Goal: Transaction & Acquisition: Purchase product/service

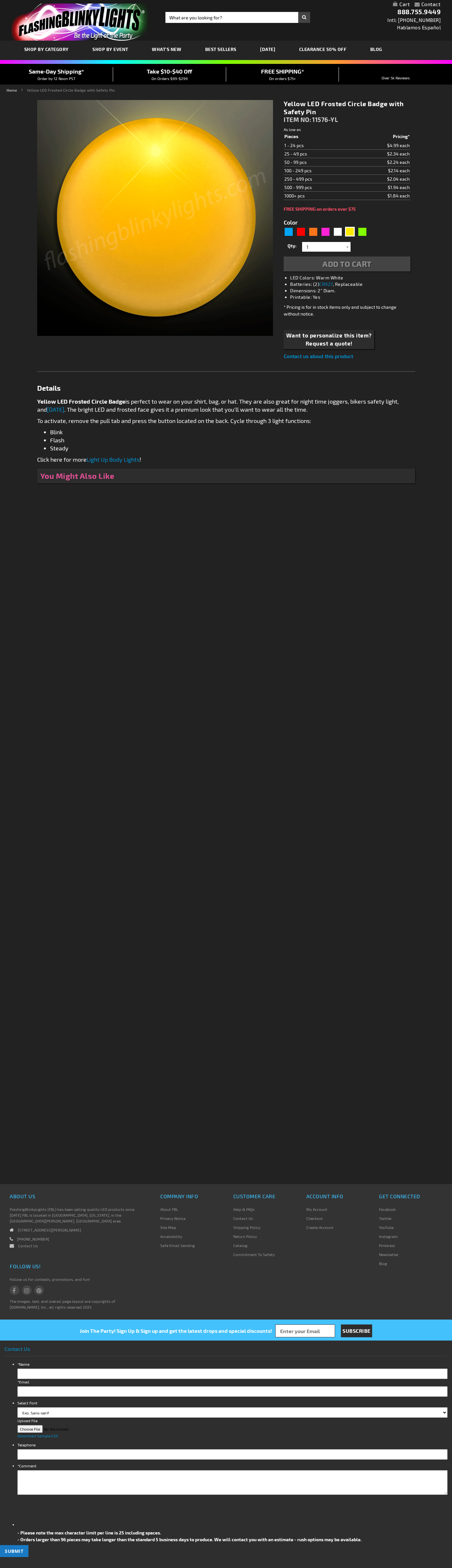
type input "5647"
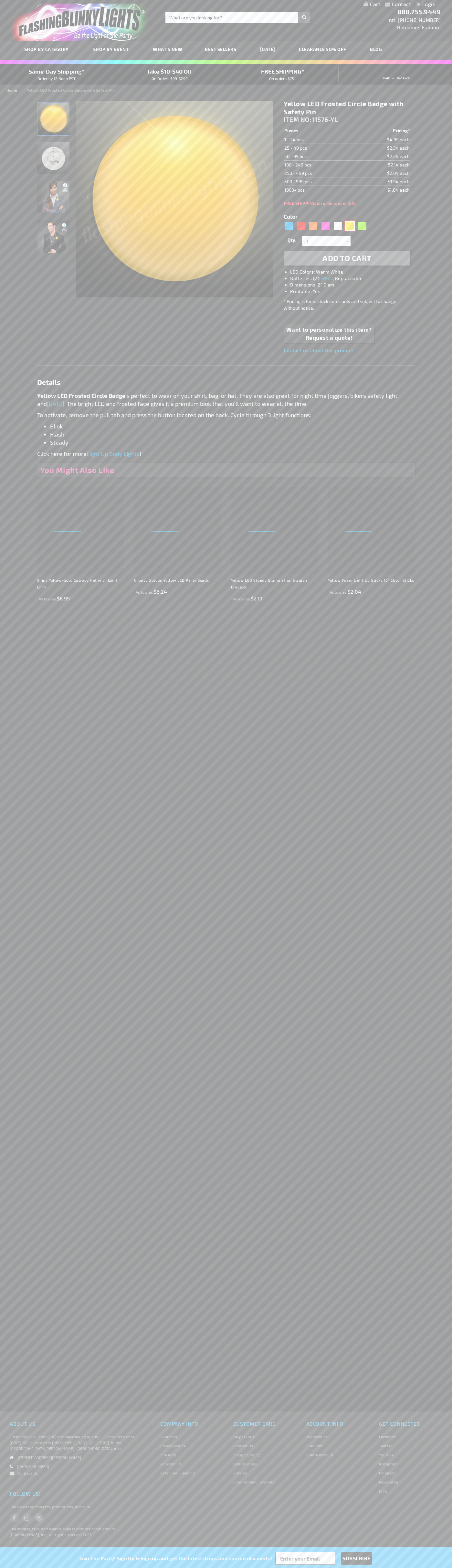
click at [350, 226] on div "Yellow" at bounding box center [350, 226] width 10 height 10
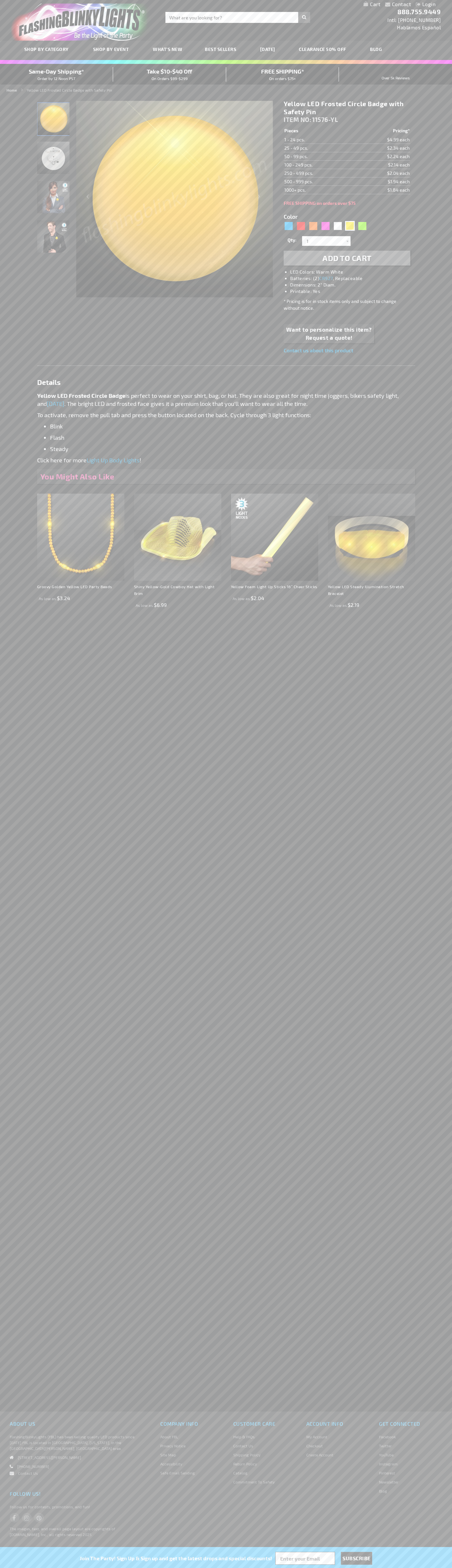
click at [347, 258] on span "Add to Cart" at bounding box center [347, 257] width 49 height 9
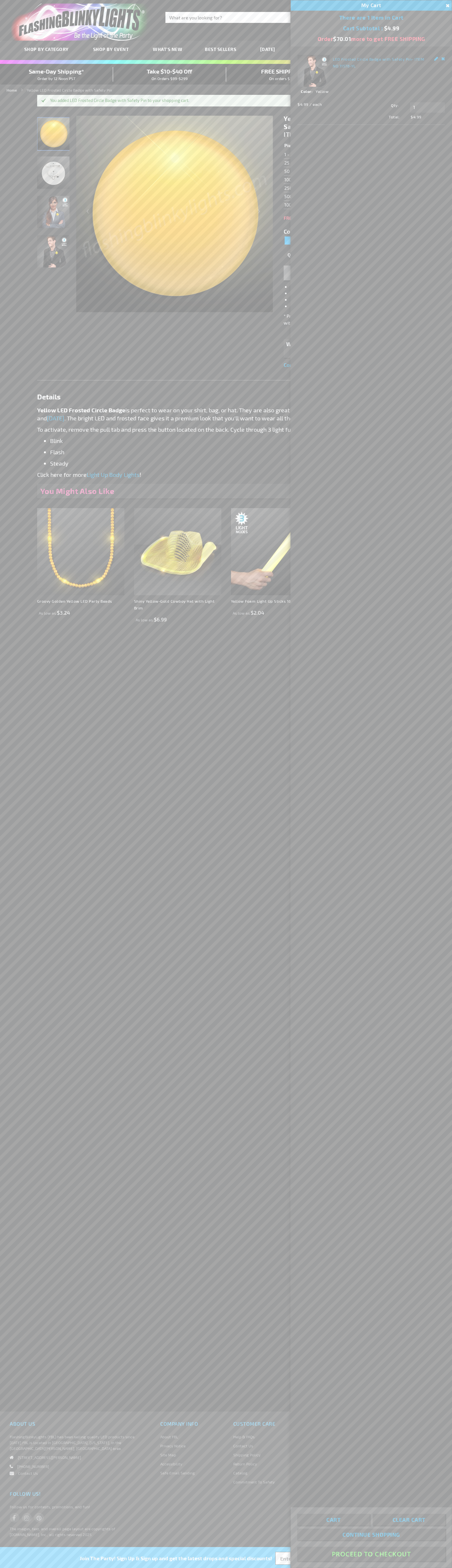
click at [371, 1554] on button "Proceed To Checkout" at bounding box center [371, 1554] width 148 height 15
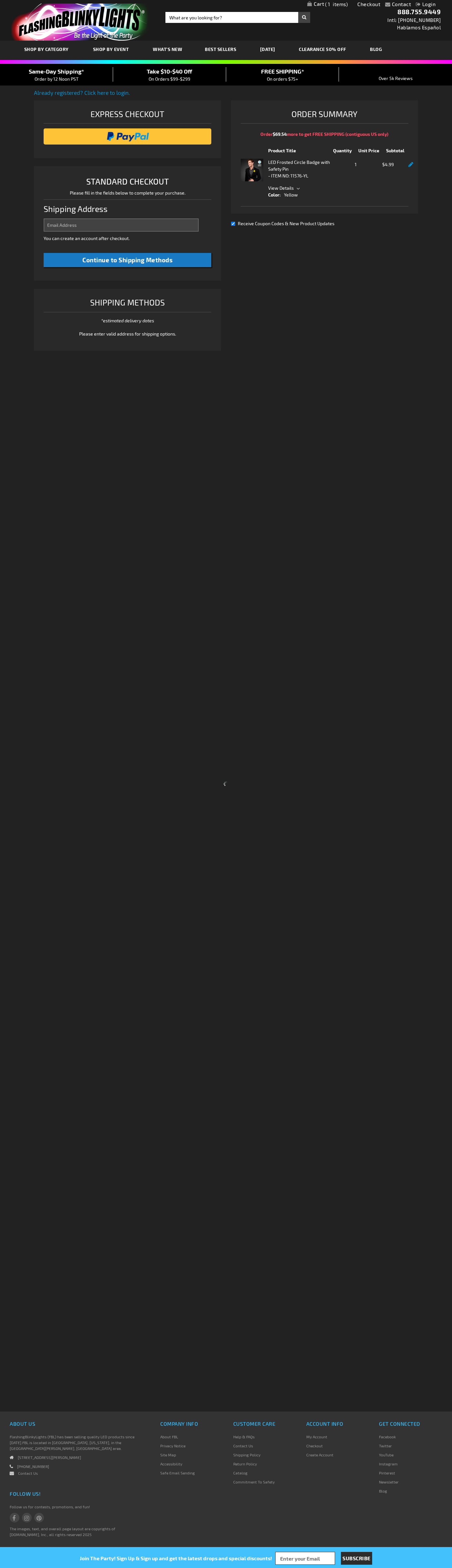
select select "US"
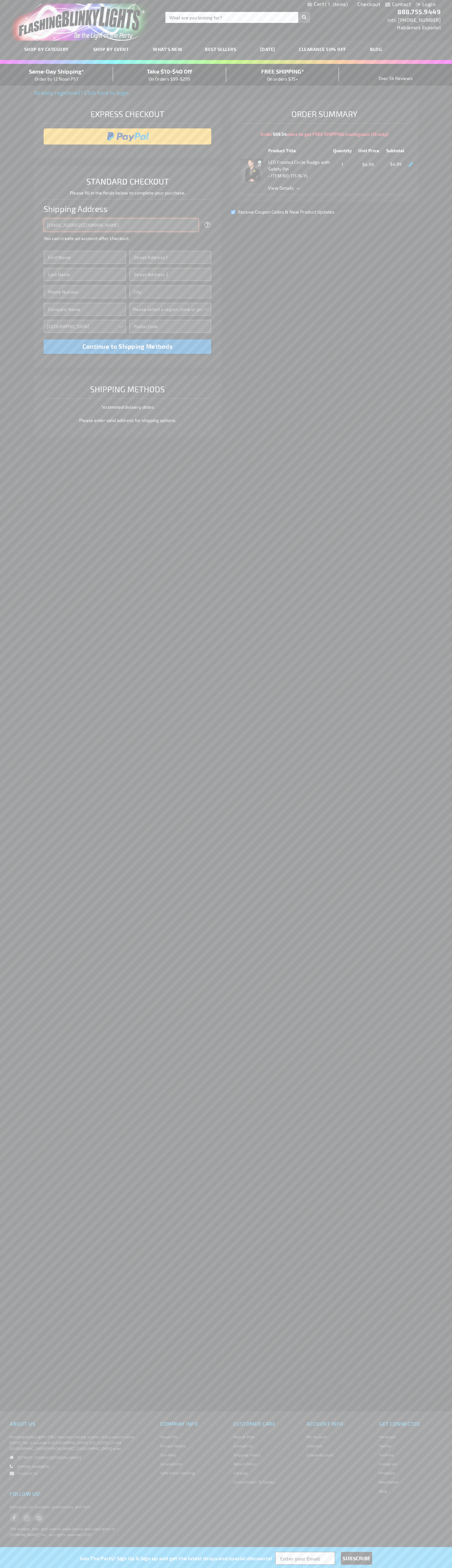
type input "johnsmith005@storebotmail.joonix.net"
type input "John"
type input "201 Colorado St"
type input "First floor"
type input "austin"
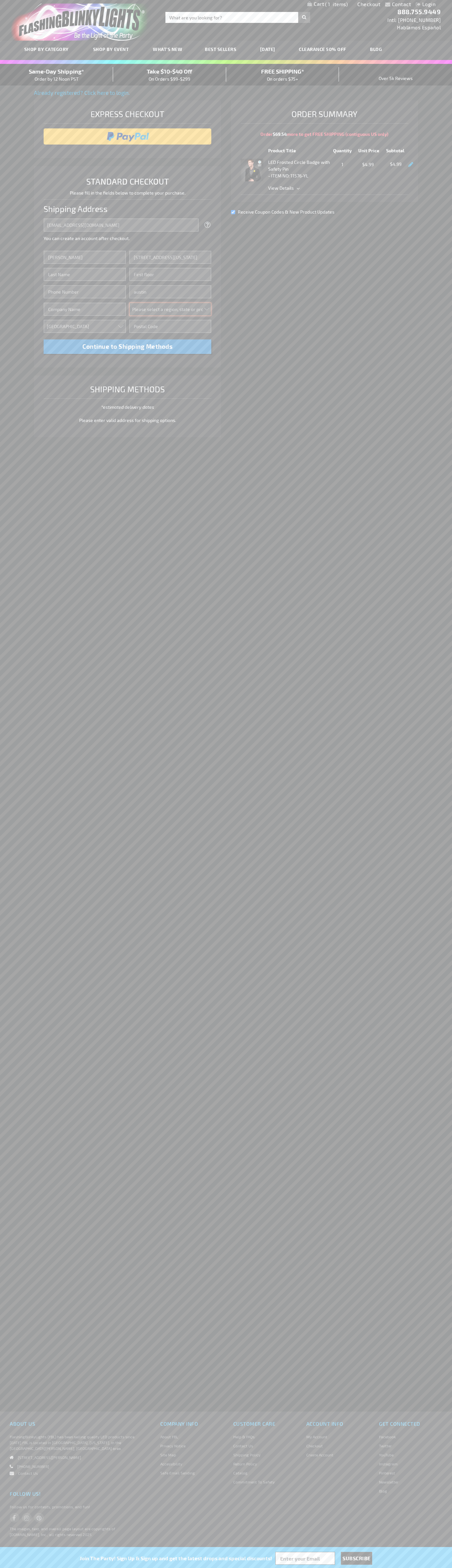
select select "57"
type input "78701"
type input "Smith"
type input "6502530000"
type input "John Smith"
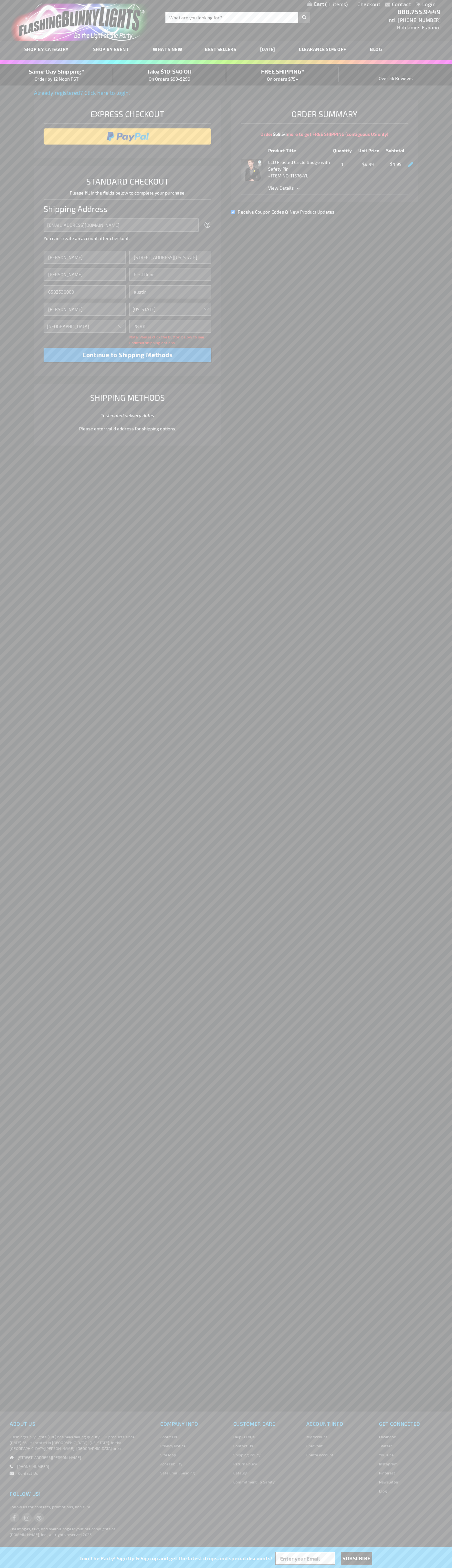
click at [57, 75] on div "Same-Day Shipping* Order by 12 Noon PST" at bounding box center [57, 74] width 113 height 15
click at [127, 136] on input "image" at bounding box center [127, 136] width 161 height 13
